Goal: Check status: Check status

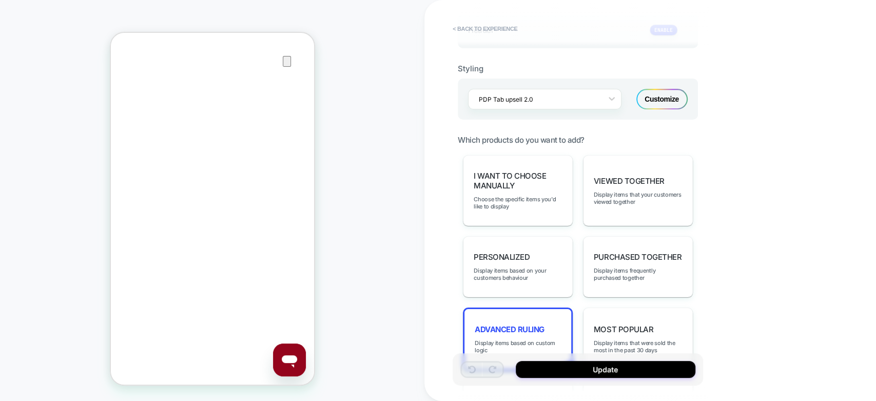
scroll to position [171, 0]
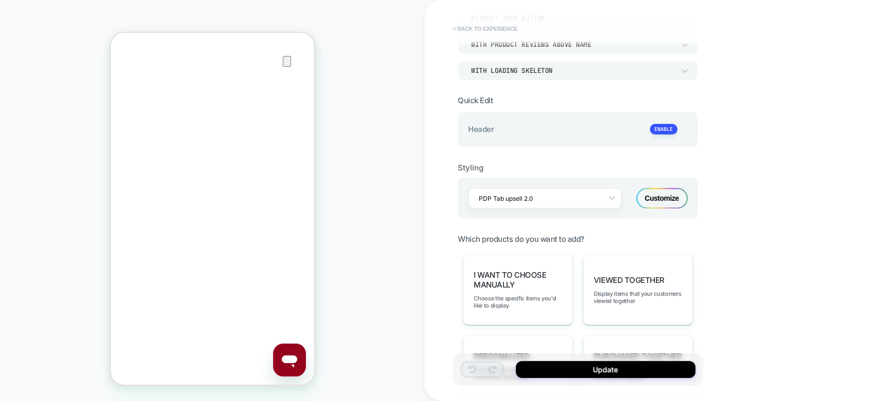
click at [478, 28] on button "< Back to experience" at bounding box center [485, 29] width 75 height 16
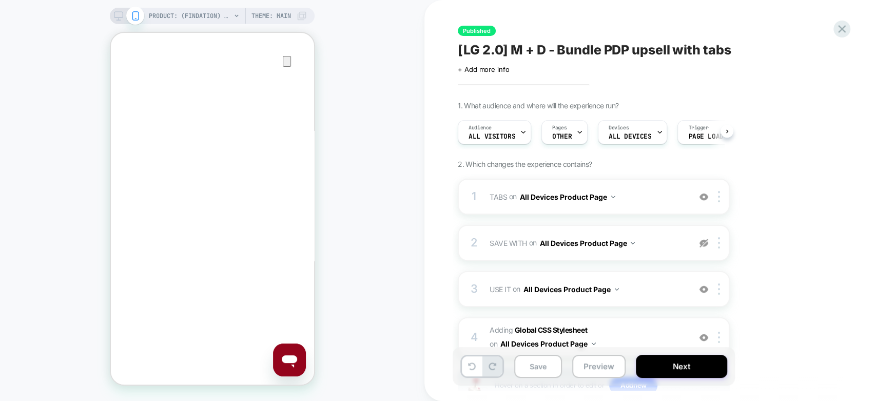
scroll to position [609, 0]
click at [839, 31] on icon at bounding box center [842, 29] width 8 height 8
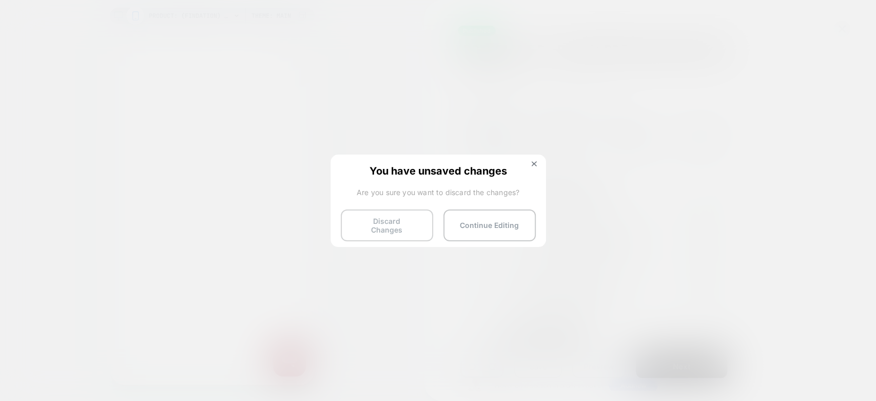
click at [383, 223] on button "Discard Changes" at bounding box center [387, 225] width 92 height 32
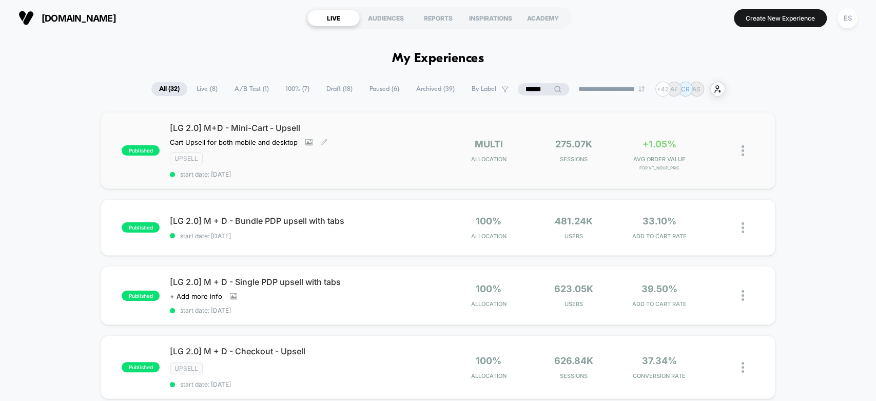
click at [250, 126] on span "[LG 2.0] M+D - Mini-Cart - Upsell" at bounding box center [303, 128] width 267 height 10
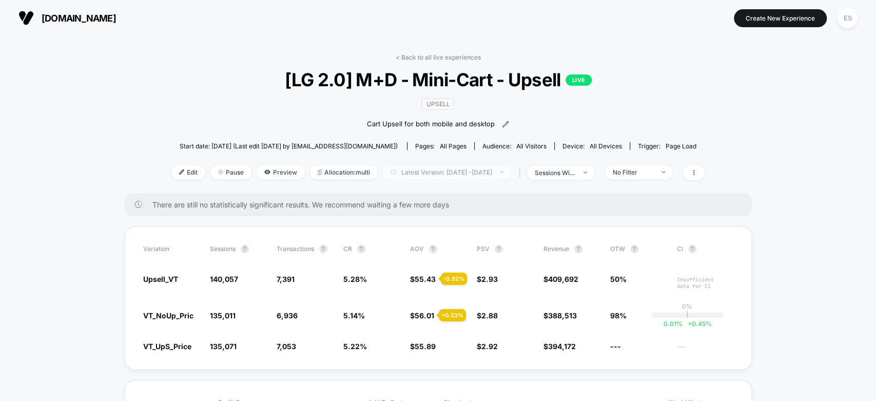
click at [511, 168] on span "Latest Version: [DATE] - [DATE]" at bounding box center [447, 172] width 128 height 14
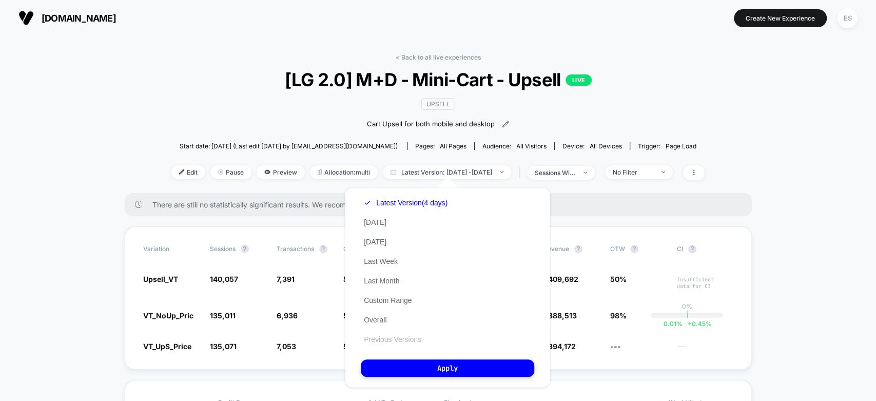
click at [396, 338] on button "Previous Versions" at bounding box center [393, 339] width 64 height 9
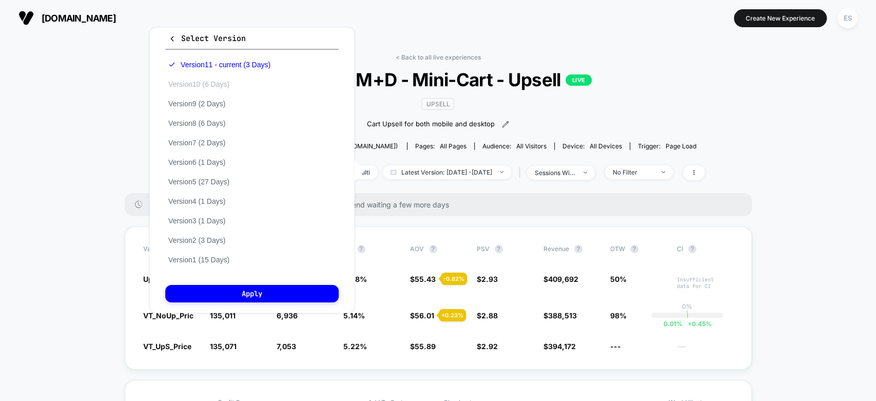
click at [206, 84] on button "Version 10 (6 Days)" at bounding box center [198, 84] width 67 height 9
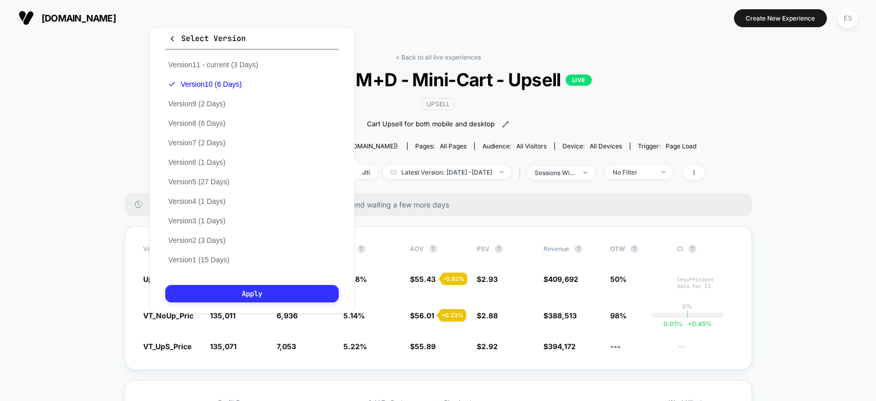
click at [255, 295] on button "Apply" at bounding box center [252, 293] width 174 height 17
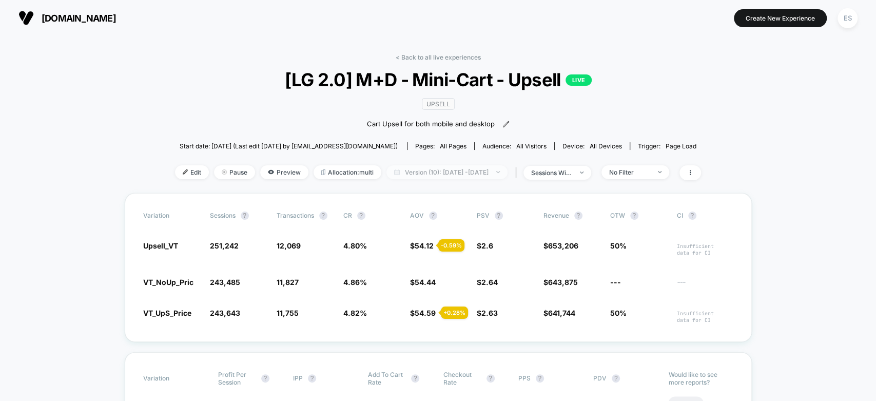
click at [439, 169] on span "Version (10): [DATE] - [DATE]" at bounding box center [447, 172] width 121 height 14
